Goal: Task Accomplishment & Management: Complete application form

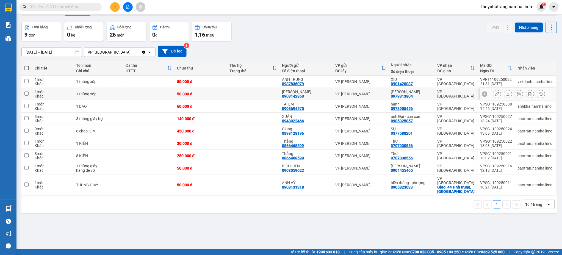
scroll to position [25, 0]
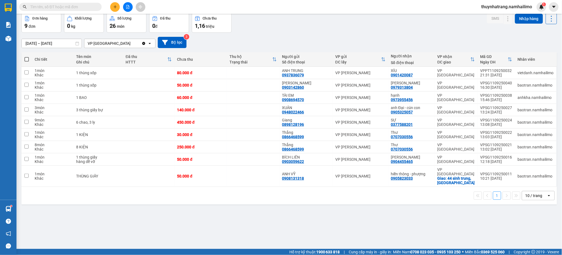
click at [69, 8] on input "text" at bounding box center [62, 7] width 65 height 6
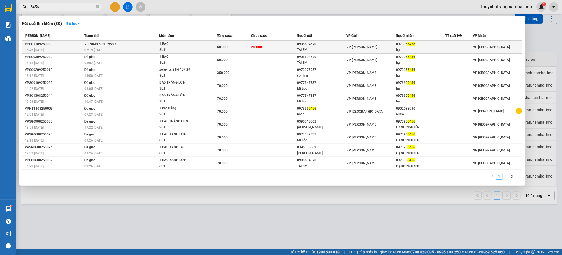
type input "5456"
click at [205, 46] on span "1 BAO SL: 1" at bounding box center [187, 47] width 57 height 12
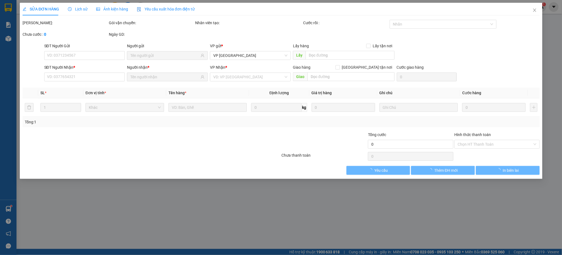
type input "0908694570"
type input "TÀI EM"
type input "0973955456"
type input "hạnh"
type input "60.000"
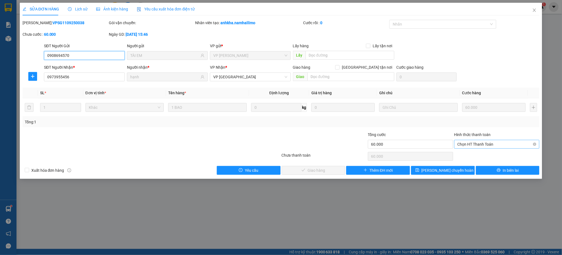
click at [489, 147] on span "Chọn HT Thanh Toán" at bounding box center [497, 144] width 79 height 8
click at [483, 155] on div "Tại văn phòng" at bounding box center [497, 155] width 79 height 6
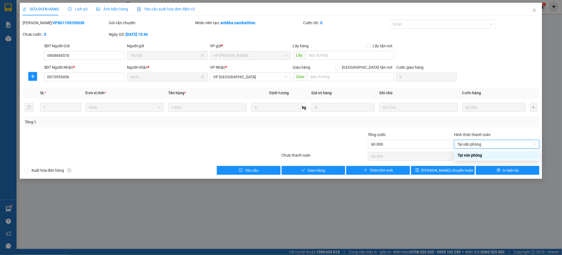
type input "0"
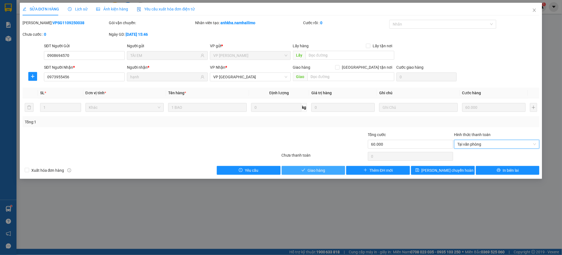
click at [307, 172] on button "Giao hàng" at bounding box center [314, 170] width 64 height 9
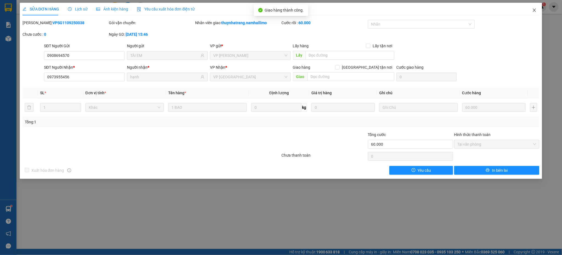
click at [536, 10] on icon "close" at bounding box center [535, 10] width 4 height 4
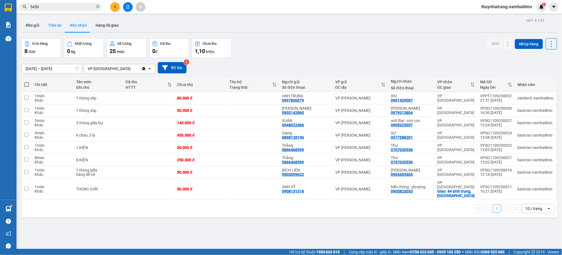
click at [54, 26] on button "Trên xe" at bounding box center [55, 25] width 22 height 13
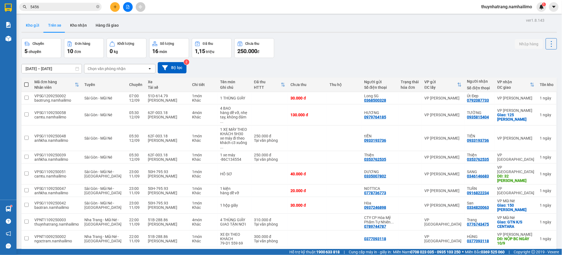
click at [34, 27] on button "Kho gửi" at bounding box center [32, 25] width 22 height 13
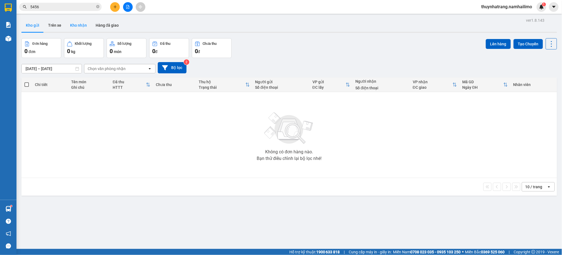
click at [76, 24] on button "Kho nhận" at bounding box center [79, 25] width 26 height 13
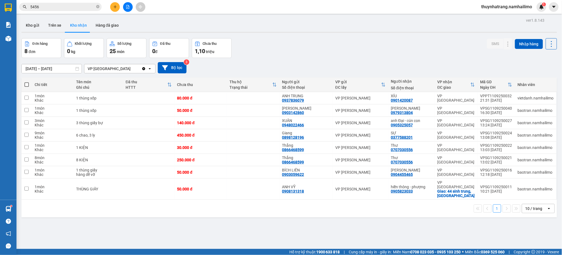
drag, startPoint x: 402, startPoint y: 101, endPoint x: 415, endPoint y: 48, distance: 55.2
click at [415, 48] on div "Đơn hàng 8 đơn Khối lượng 0 kg Số lượng 25 món Đã thu 0 đ Chưa thu 1,10 triệu S…" at bounding box center [289, 48] width 536 height 20
click at [398, 147] on div "Thư" at bounding box center [411, 145] width 41 height 4
checkbox input "true"
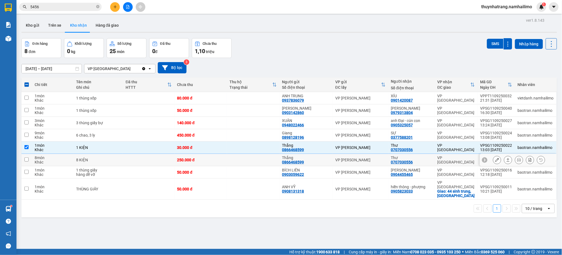
click at [402, 159] on div "Thư" at bounding box center [411, 158] width 41 height 4
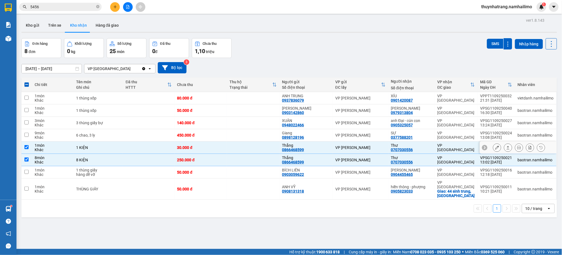
click at [404, 148] on div "0707030556" at bounding box center [402, 150] width 22 height 4
click at [403, 156] on div "Thư" at bounding box center [411, 158] width 41 height 4
checkbox input "false"
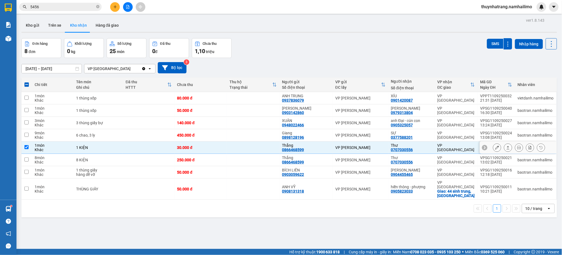
click at [410, 150] on div "0707030556" at bounding box center [402, 150] width 22 height 4
click at [411, 147] on div "Thư" at bounding box center [411, 145] width 41 height 4
checkbox input "false"
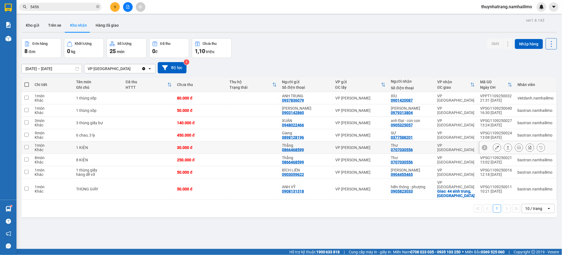
click at [404, 148] on div "0707030556" at bounding box center [402, 150] width 22 height 4
click at [405, 171] on div "[PERSON_NAME]" at bounding box center [411, 170] width 41 height 4
checkbox input "true"
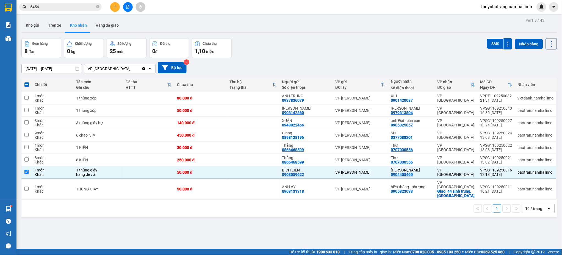
click at [136, 238] on div "ver 1.8.143 Kho gửi Trên xe Kho nhận Hàng đã giao Đơn hàng 8 đơn Khối lượng 0 k…" at bounding box center [289, 143] width 540 height 255
click at [447, 159] on div "VP [GEOGRAPHIC_DATA]" at bounding box center [456, 160] width 37 height 9
checkbox input "true"
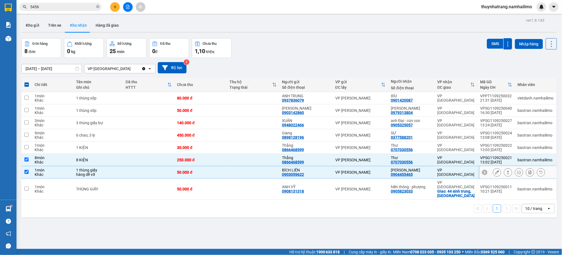
click at [448, 170] on td "VP [GEOGRAPHIC_DATA]" at bounding box center [456, 172] width 43 height 12
checkbox input "false"
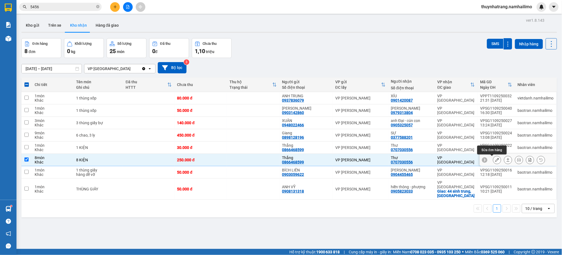
click at [495, 161] on icon at bounding box center [497, 160] width 4 height 4
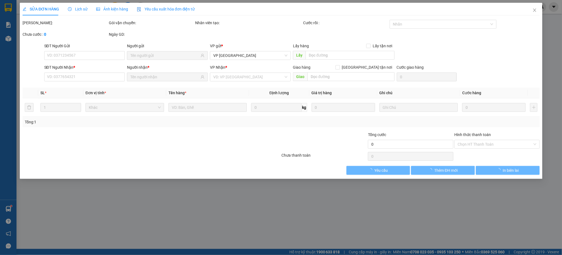
type input "0866468599"
type input "Thắng"
type input "0707030556"
type input "Thư"
type input "250.000"
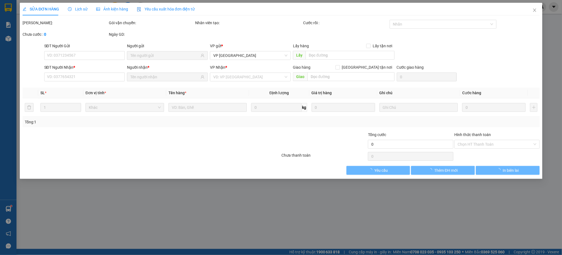
type input "250.000"
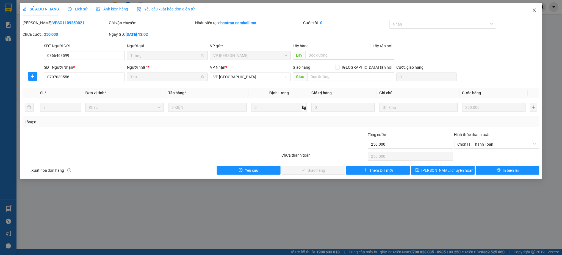
click at [533, 9] on icon "close" at bounding box center [535, 10] width 4 height 4
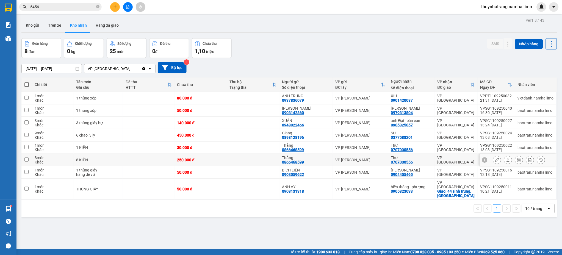
scroll to position [25, 0]
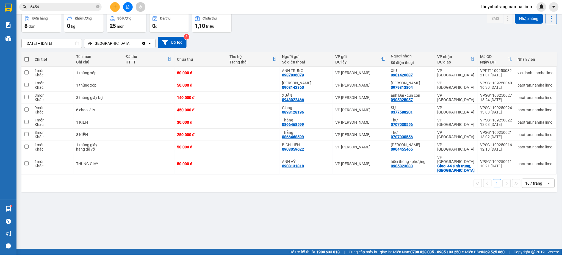
click at [276, 213] on div "ver 1.8.143 Kho gửi Trên xe Kho nhận Hàng đã giao Đơn hàng 8 đơn Khối lượng 0 k…" at bounding box center [289, 118] width 540 height 255
click at [223, 227] on div "ver 1.8.143 Kho gửi Trên xe Kho nhận Hàng đã giao Đơn hàng 8 đơn Khối lượng 0 k…" at bounding box center [289, 118] width 540 height 255
